Goal: Task Accomplishment & Management: Use online tool/utility

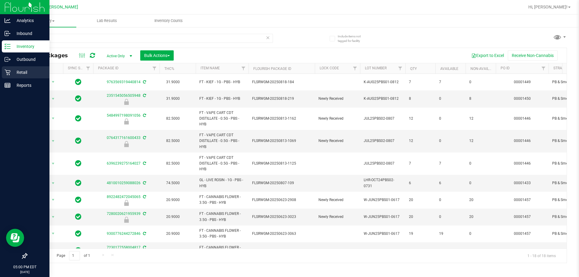
scroll to position [147, 0]
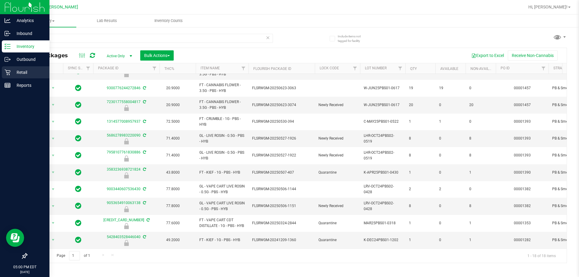
click at [19, 69] on p "Retail" at bounding box center [29, 72] width 36 height 7
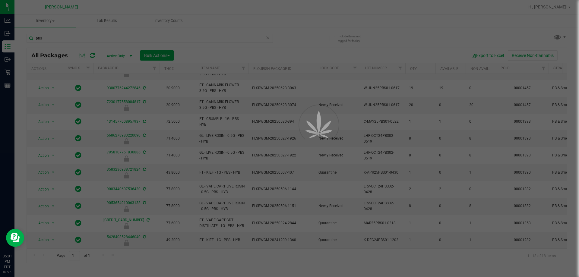
click at [11, 72] on div at bounding box center [289, 138] width 579 height 277
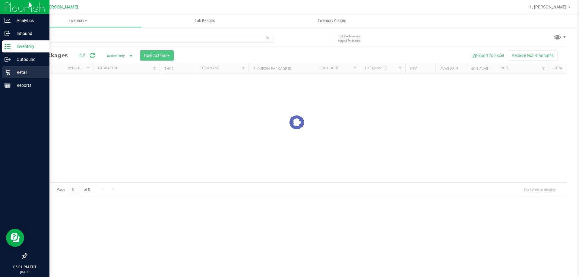
click at [7, 69] on div "Retail" at bounding box center [26, 72] width 48 height 12
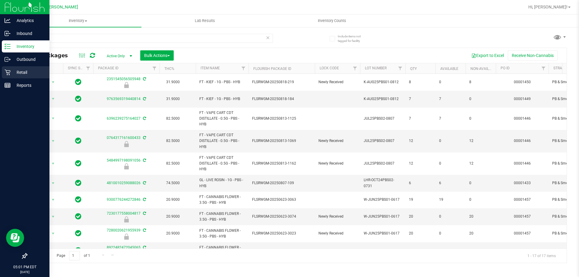
click at [9, 73] on icon at bounding box center [8, 72] width 6 height 6
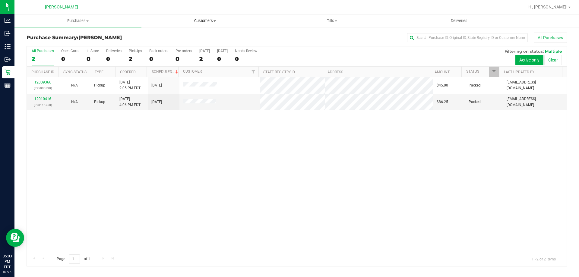
click at [203, 20] on span "Customers" at bounding box center [205, 20] width 126 height 5
click at [172, 34] on span "All customers" at bounding box center [162, 36] width 43 height 5
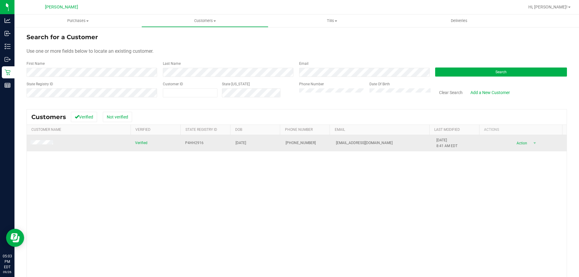
click at [45, 146] on span at bounding box center [42, 143] width 24 height 6
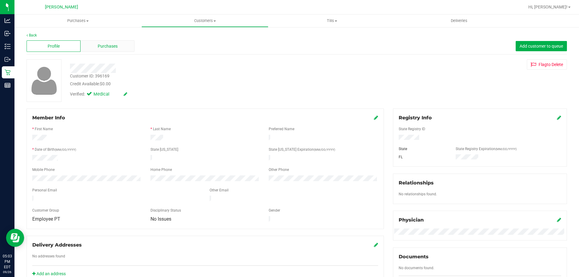
click at [113, 42] on div "Purchases" at bounding box center [107, 45] width 54 height 11
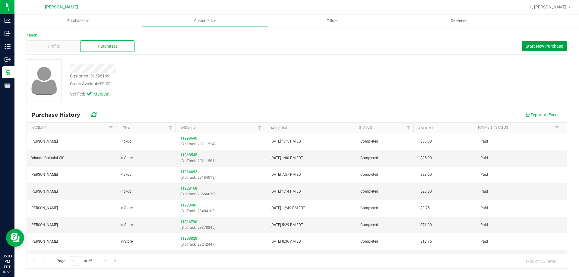
click at [526, 44] on span "Start New Purchase" at bounding box center [543, 46] width 37 height 5
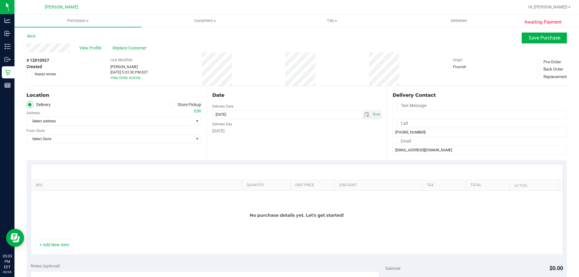
click at [175, 104] on label "Store Pickup" at bounding box center [184, 104] width 33 height 7
click at [0, 0] on input "Store Pickup" at bounding box center [0, 0] width 0 height 0
click at [128, 121] on span "Select Store" at bounding box center [110, 121] width 166 height 8
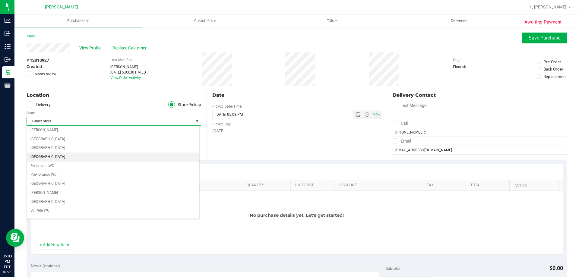
scroll to position [362, 0]
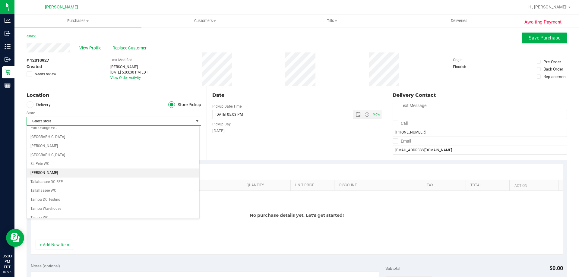
click at [68, 173] on li "[PERSON_NAME]" at bounding box center [113, 172] width 172 height 9
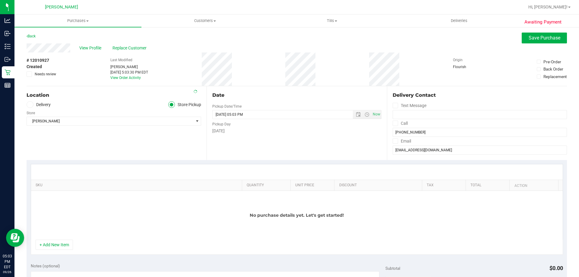
click at [104, 153] on div "Location Delivery Store Pickup Store Summerfield WC Select Store Bonita Springs…" at bounding box center [117, 123] width 180 height 74
click at [61, 239] on div "No purchase details yet. Let's get started!" at bounding box center [296, 215] width 531 height 49
click at [61, 246] on button "+ Add New Item" at bounding box center [54, 245] width 37 height 10
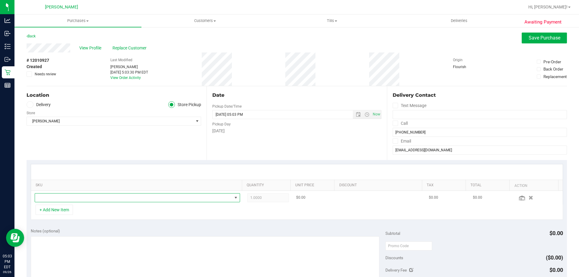
click at [158, 199] on span "NO DATA FOUND" at bounding box center [133, 198] width 197 height 8
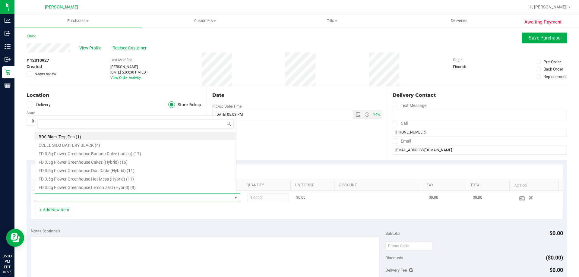
scroll to position [9, 200]
type input "arz"
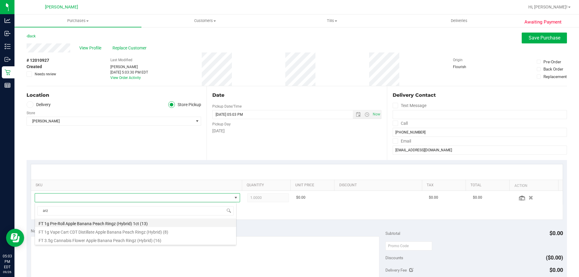
click at [108, 223] on li "FT 1g Pre-Roll Apple Banana Peach Ringz (Hybrid) 1ct (13)" at bounding box center [135, 223] width 201 height 8
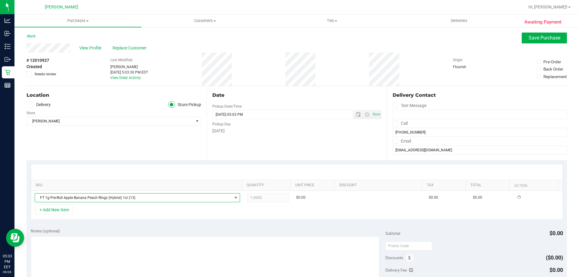
click at [138, 153] on div "Location Delivery Store Pickup Store Summerfield WC Select Store Bonita Springs…" at bounding box center [117, 123] width 180 height 74
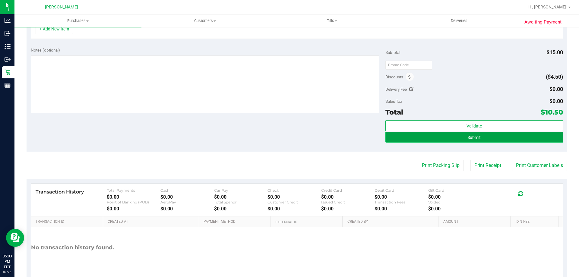
click at [449, 138] on button "Submit" at bounding box center [473, 137] width 177 height 11
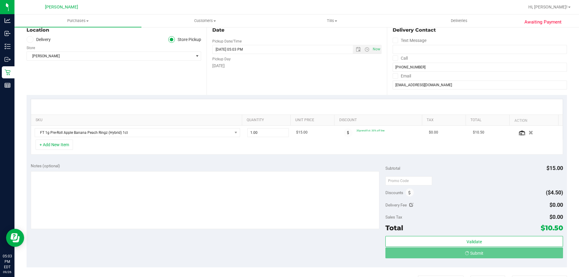
scroll to position [51, 0]
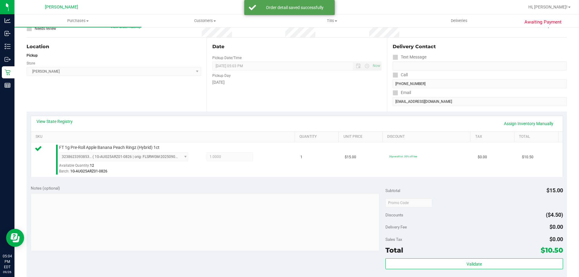
scroll to position [172, 0]
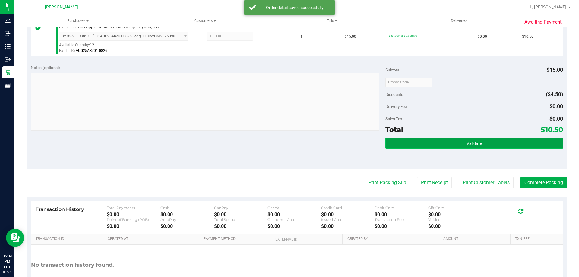
click at [448, 144] on button "Validate" at bounding box center [473, 143] width 177 height 11
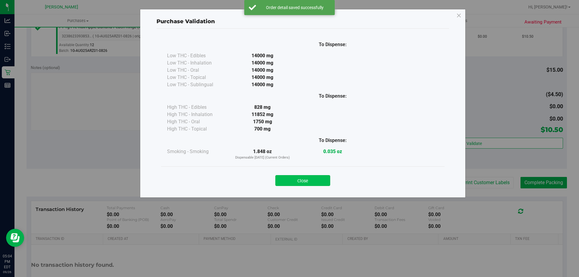
click at [315, 182] on button "Close" at bounding box center [302, 180] width 55 height 11
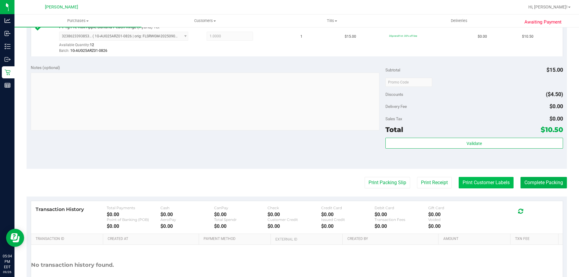
click at [483, 181] on button "Print Customer Labels" at bounding box center [485, 182] width 55 height 11
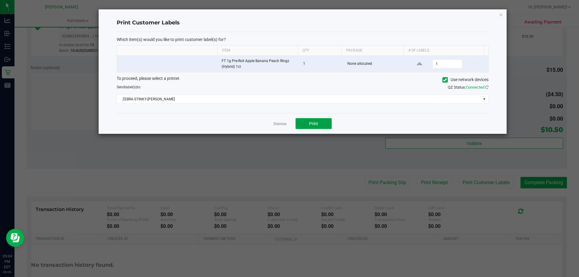
click at [305, 123] on button "Print" at bounding box center [313, 123] width 36 height 11
click at [276, 122] on link "Dismiss" at bounding box center [279, 123] width 13 height 5
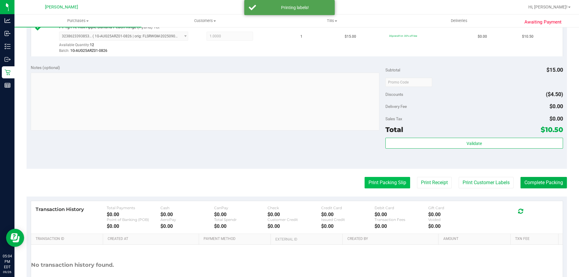
click at [386, 178] on button "Print Packing Slip" at bounding box center [387, 182] width 46 height 11
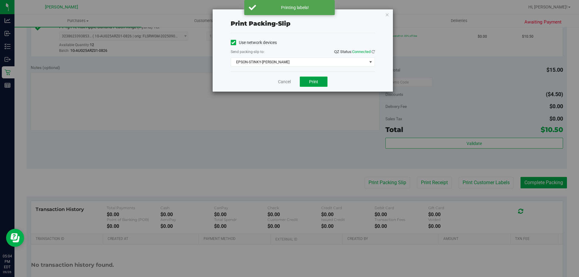
click at [311, 80] on span "Print" at bounding box center [313, 81] width 9 height 5
click at [278, 87] on div "Cancel Print" at bounding box center [303, 81] width 144 height 20
click at [282, 82] on link "Cancel" at bounding box center [284, 82] width 13 height 6
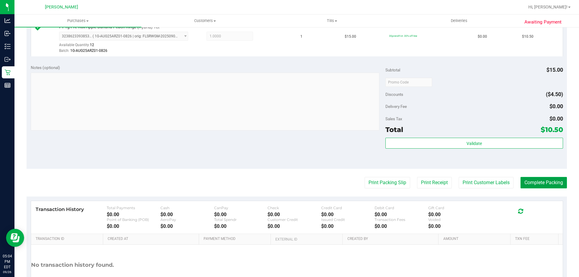
click at [528, 180] on button "Complete Packing" at bounding box center [543, 182] width 46 height 11
